Goal: Find specific page/section: Locate a particular part of the current website

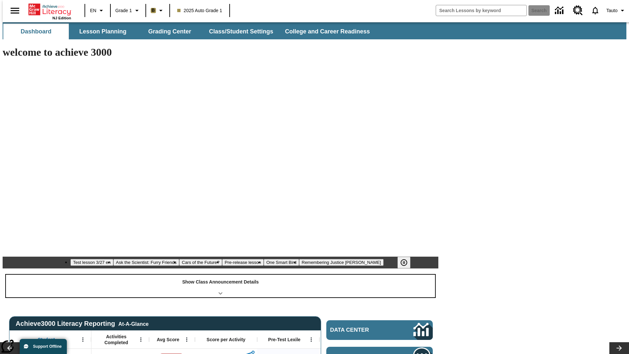
click at [220, 274] on div "Show Class Announcement Details" at bounding box center [220, 285] width 429 height 23
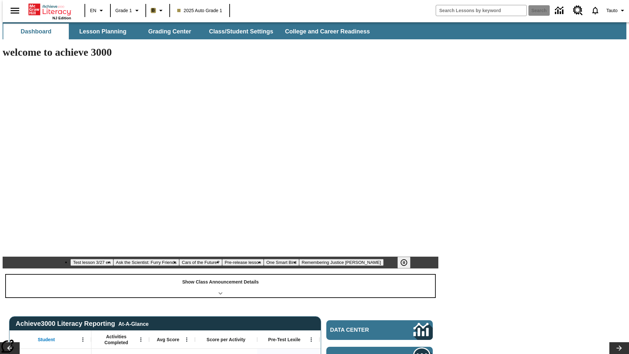
click at [220, 274] on div "Show Class Announcement Details" at bounding box center [220, 285] width 429 height 23
